Goal: Task Accomplishment & Management: Manage account settings

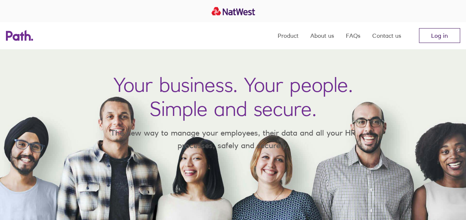
click at [442, 35] on link "Log in" at bounding box center [439, 35] width 41 height 15
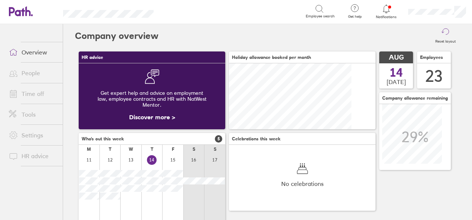
scroll to position [66, 146]
click at [31, 87] on link "Time off" at bounding box center [33, 93] width 60 height 15
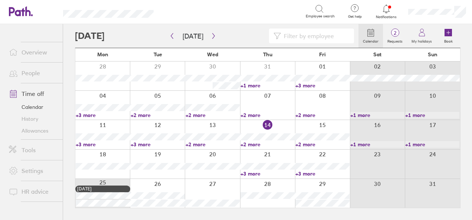
click at [102, 115] on link "+3 more" at bounding box center [103, 115] width 54 height 7
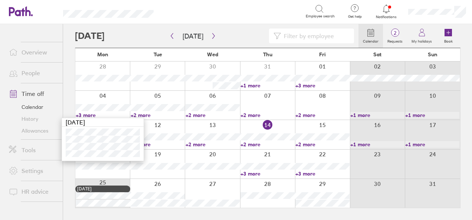
click at [137, 114] on link "+2 more" at bounding box center [158, 115] width 54 height 7
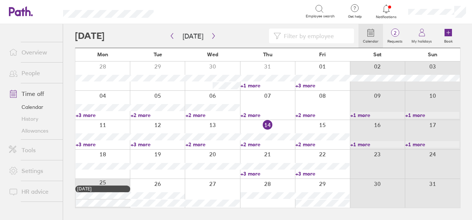
click at [137, 114] on link "+2 more" at bounding box center [158, 115] width 54 height 7
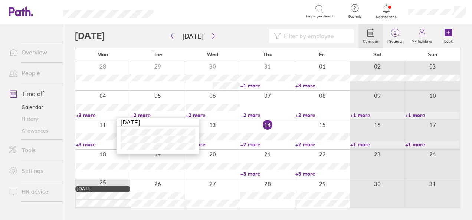
click at [96, 114] on link "+3 more" at bounding box center [103, 115] width 54 height 7
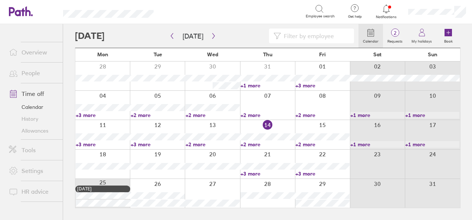
click at [96, 114] on link "+3 more" at bounding box center [103, 115] width 54 height 7
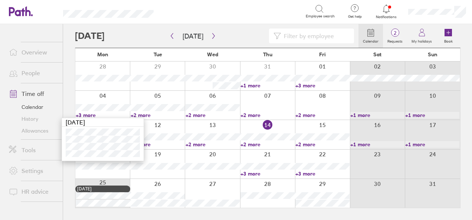
click at [201, 113] on link "+2 more" at bounding box center [212, 115] width 54 height 7
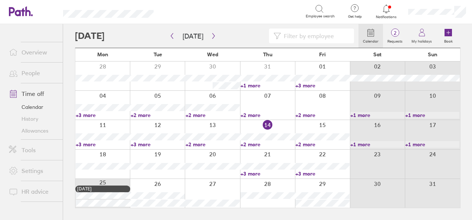
click at [201, 113] on link "+2 more" at bounding box center [212, 115] width 54 height 7
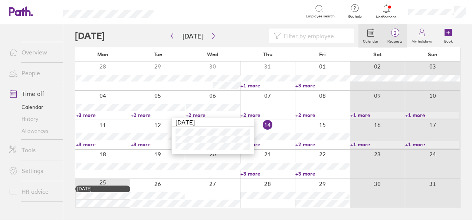
click at [390, 37] on link "2 Requests" at bounding box center [395, 36] width 24 height 24
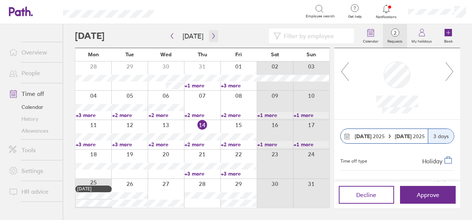
click at [211, 38] on icon "button" at bounding box center [214, 36] width 6 height 6
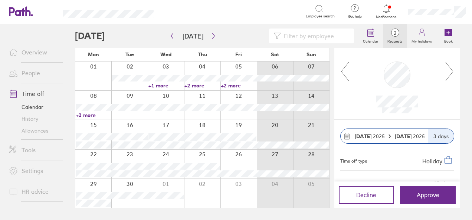
click at [196, 83] on link "+2 more" at bounding box center [202, 85] width 36 height 7
click at [231, 86] on link "+2 more" at bounding box center [239, 85] width 36 height 7
click at [171, 35] on icon "button" at bounding box center [172, 36] width 6 height 6
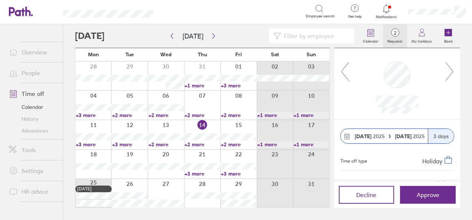
click at [196, 174] on link "+3 more" at bounding box center [202, 174] width 36 height 7
click at [200, 142] on link "+2 more" at bounding box center [202, 144] width 36 height 7
click at [228, 142] on link "+2 more" at bounding box center [239, 144] width 36 height 7
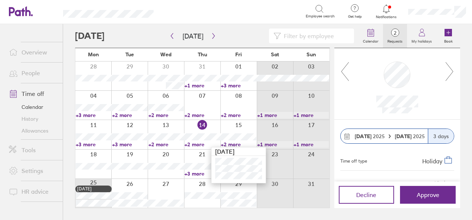
click at [202, 171] on link "+3 more" at bounding box center [202, 174] width 36 height 7
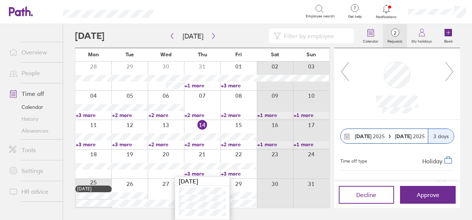
click at [228, 173] on link "+3 more" at bounding box center [239, 174] width 36 height 7
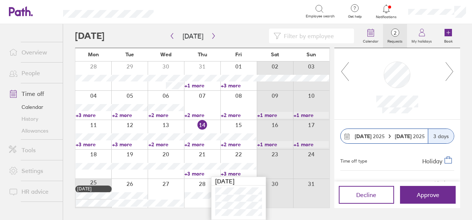
click at [278, 209] on main "Today August 2025 Mon Tue Wed Thu Fri Sat Sun 28 29 30 31 01 02 03 +1 more +3 m…" at bounding box center [267, 122] width 385 height 196
